Goal: Information Seeking & Learning: Understand process/instructions

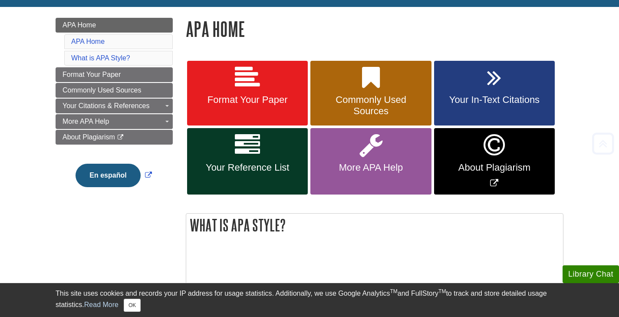
scroll to position [127, 0]
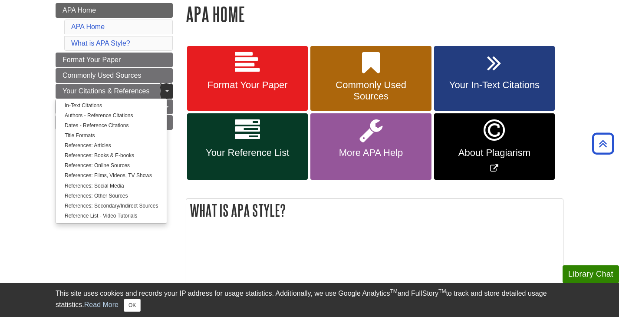
click at [165, 93] on link "Toggle Dropdown" at bounding box center [166, 91] width 12 height 15
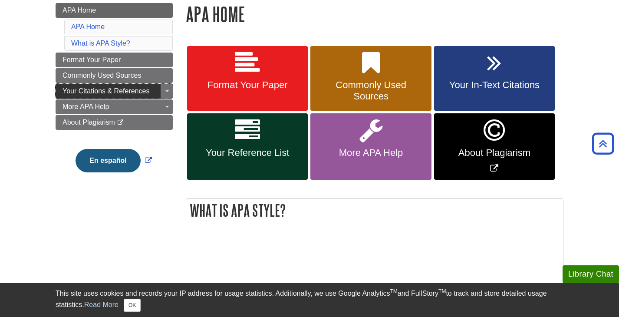
click at [131, 91] on span "Your Citations & References" at bounding box center [105, 90] width 87 height 7
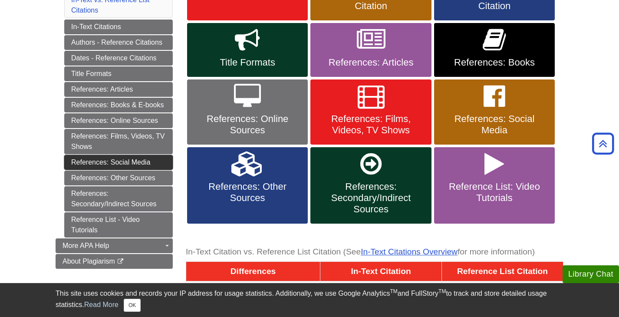
scroll to position [174, 0]
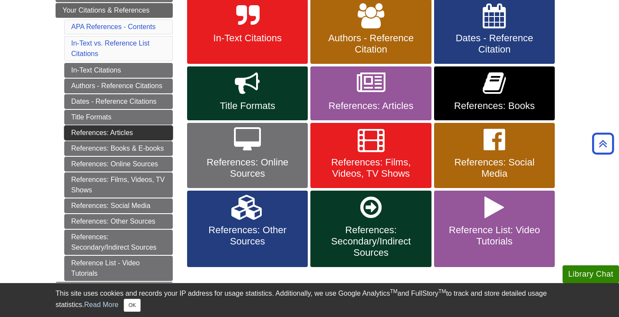
click at [113, 132] on link "References: Articles" at bounding box center [118, 132] width 108 height 15
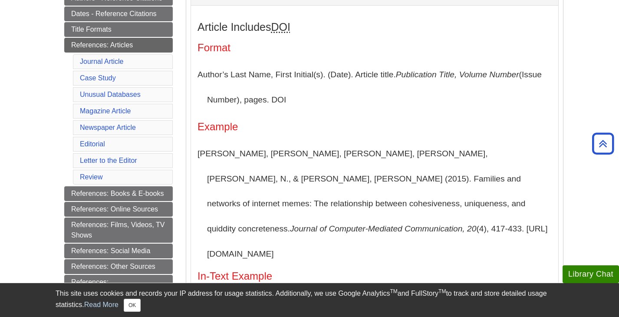
scroll to position [304, 0]
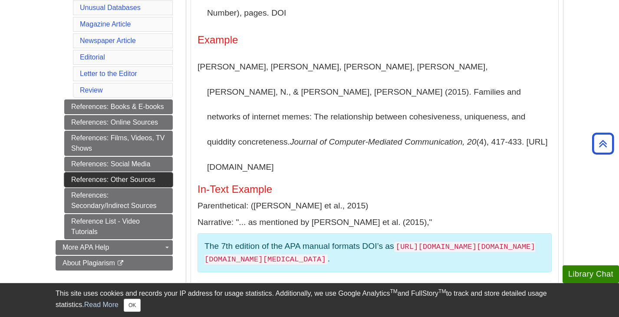
click at [135, 177] on link "References: Other Sources" at bounding box center [118, 179] width 108 height 15
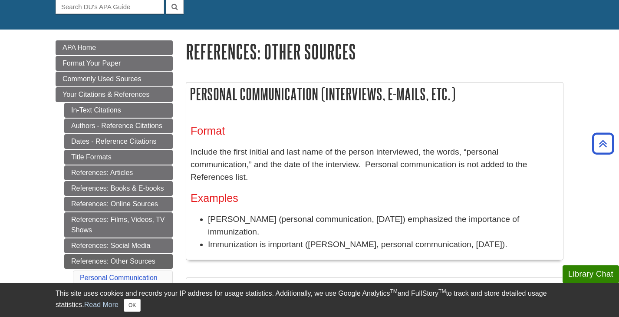
scroll to position [87, 0]
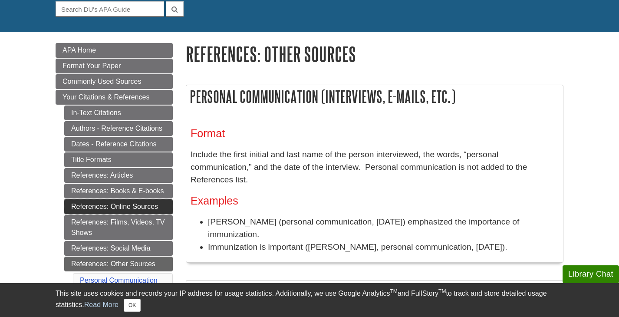
click at [136, 203] on link "References: Online Sources" at bounding box center [118, 206] width 108 height 15
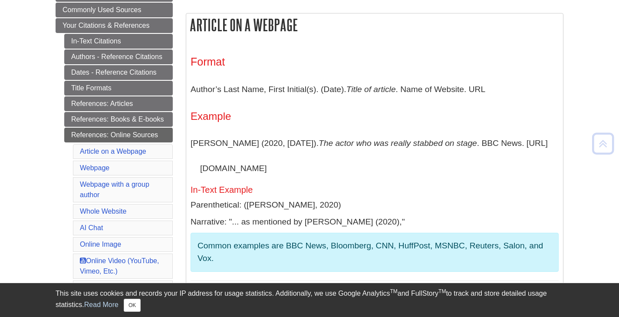
scroll to position [174, 0]
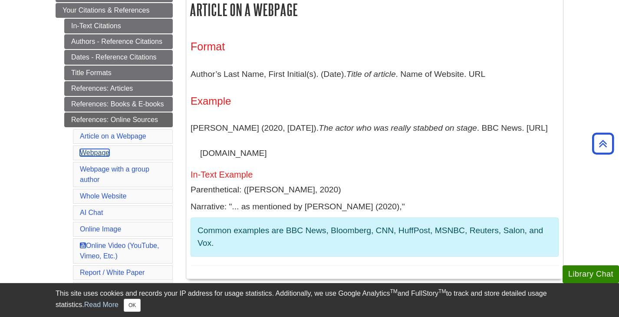
click at [97, 151] on link "Webpage" at bounding box center [94, 152] width 29 height 7
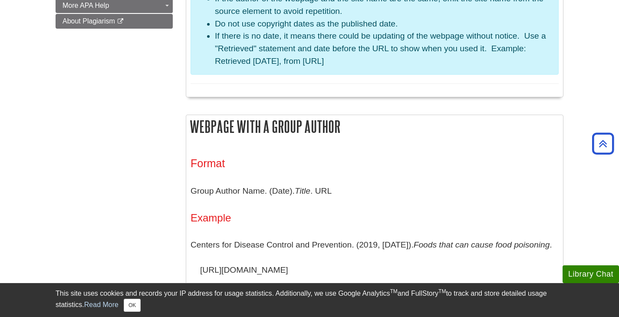
scroll to position [773, 0]
